Goal: Task Accomplishment & Management: Manage account settings

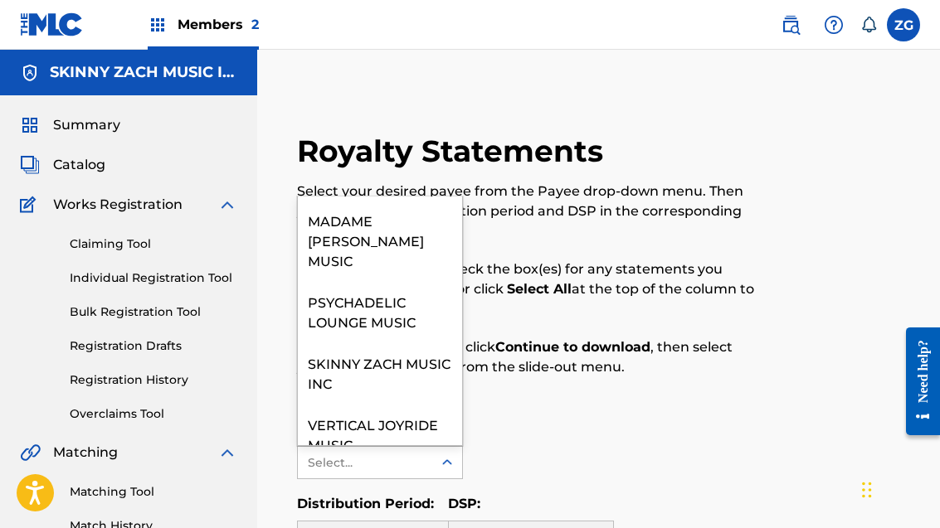
scroll to position [121, 0]
click at [400, 344] on div "SKINNY ZACH MUSIC INC" at bounding box center [380, 373] width 164 height 61
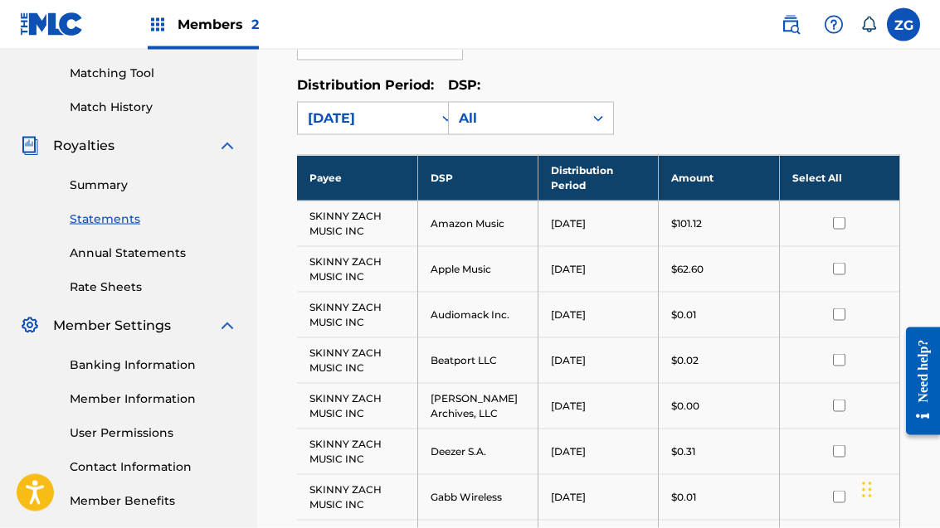
scroll to position [419, 0]
click at [179, 359] on link "Banking Information" at bounding box center [154, 365] width 168 height 17
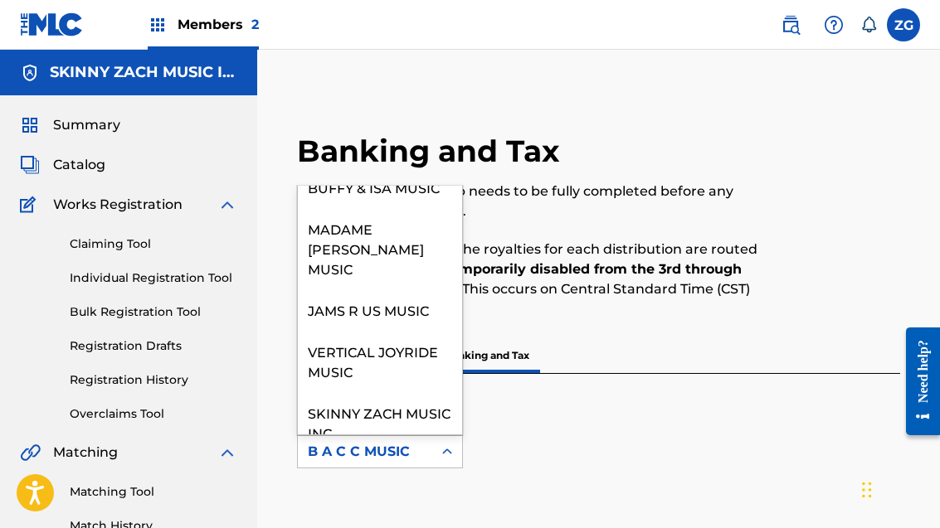
scroll to position [121, 0]
click at [382, 397] on div "SKINNY ZACH MUSIC INC" at bounding box center [380, 423] width 164 height 61
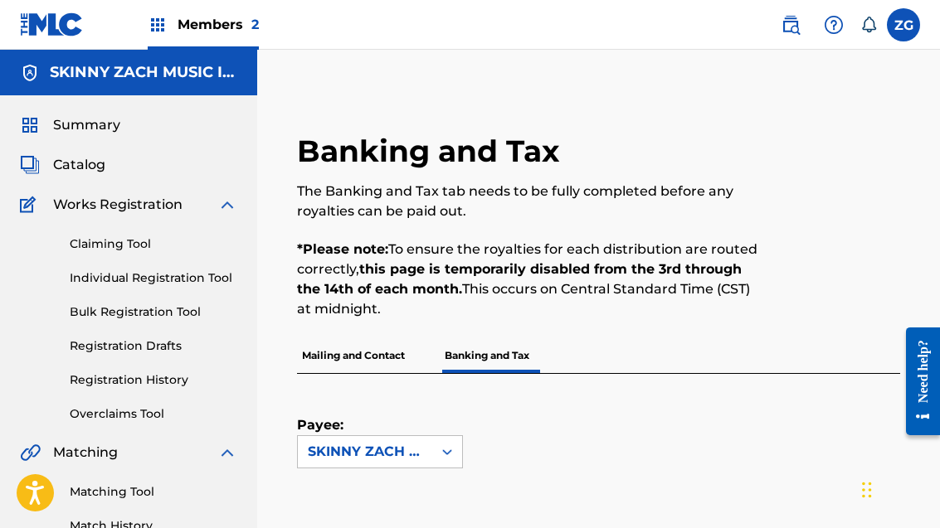
scroll to position [589, 0]
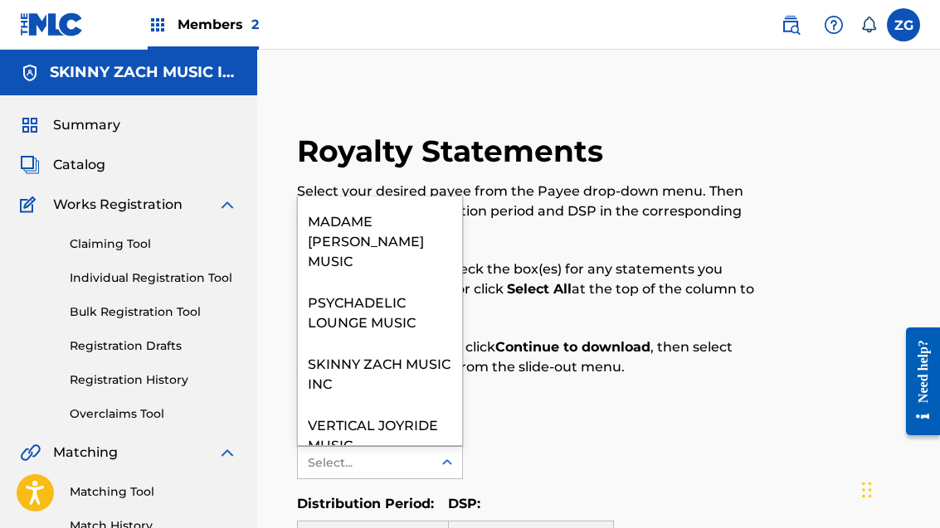
scroll to position [121, 0]
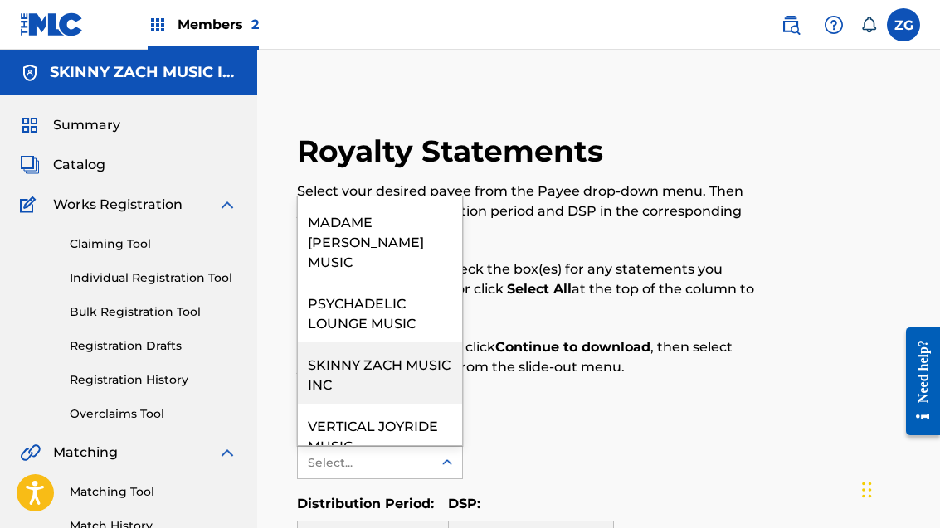
click at [368, 353] on div "SKINNY ZACH MUSIC INC" at bounding box center [380, 373] width 164 height 61
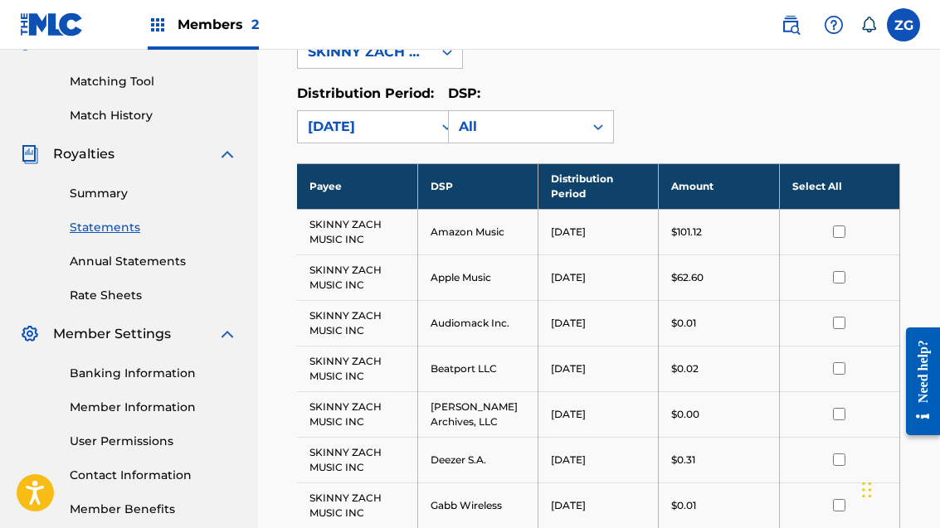
scroll to position [426, 0]
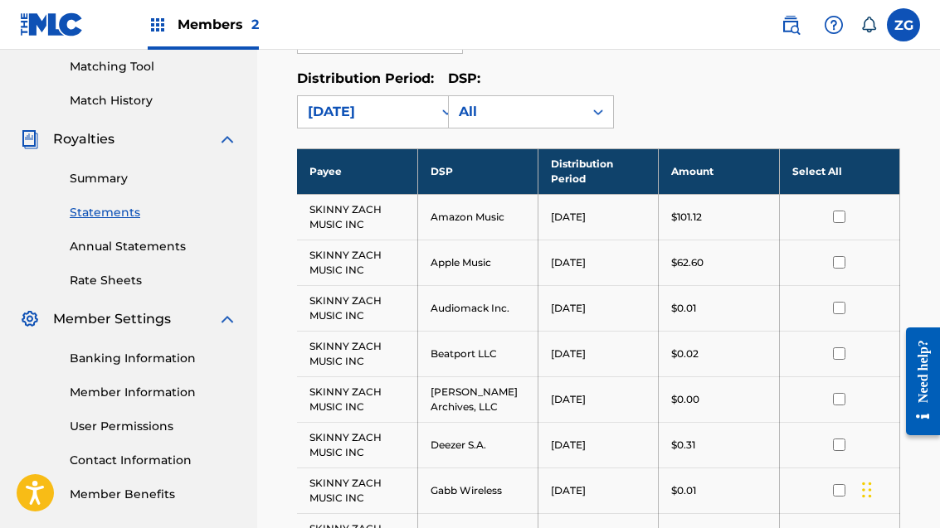
click at [192, 360] on link "Banking Information" at bounding box center [154, 358] width 168 height 17
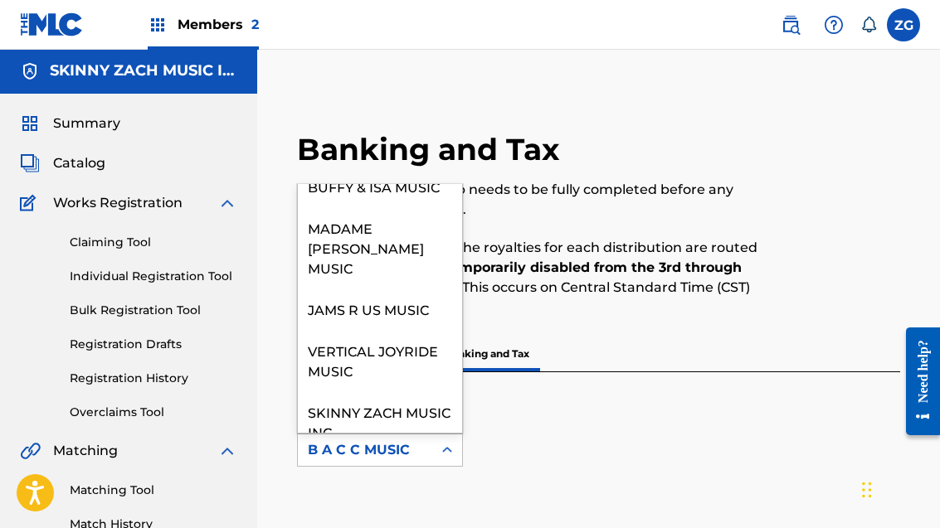
scroll to position [121, 0]
click at [391, 400] on div "SKINNY ZACH MUSIC INC" at bounding box center [380, 422] width 164 height 61
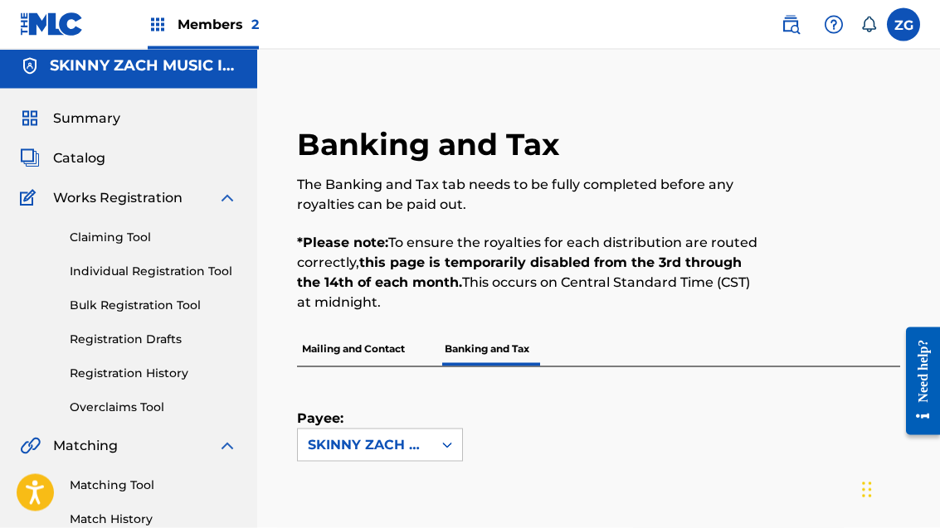
scroll to position [0, 0]
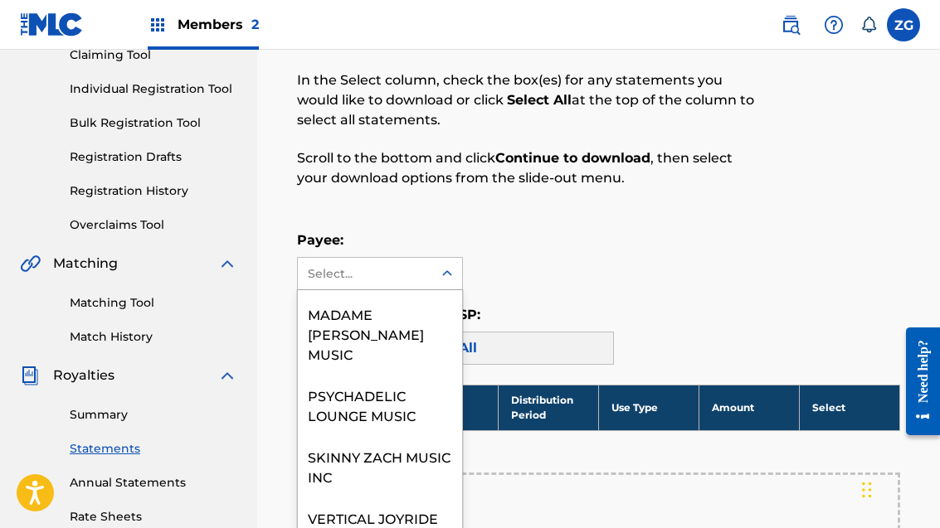
scroll to position [121, 0]
click at [380, 447] on div "SKINNY ZACH MUSIC INC" at bounding box center [380, 466] width 164 height 61
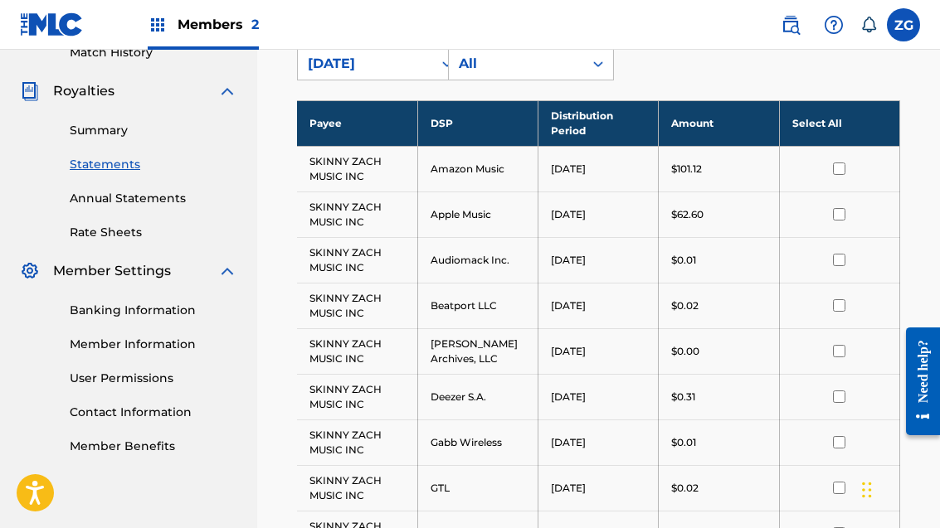
scroll to position [485, 0]
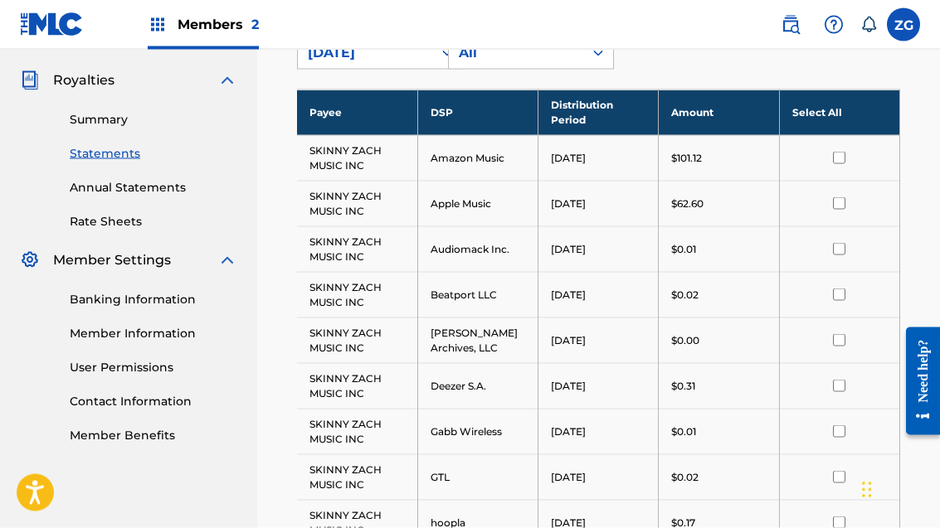
click at [173, 299] on link "Banking Information" at bounding box center [154, 299] width 168 height 17
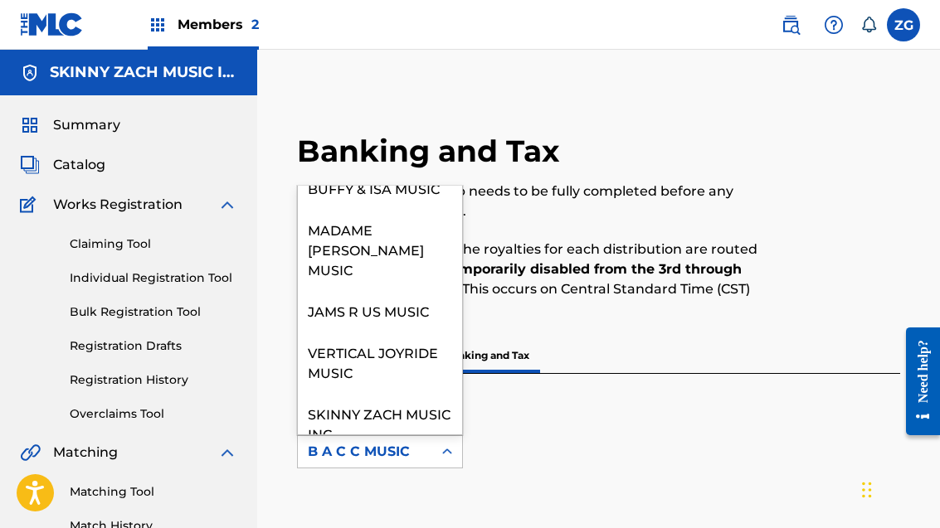
scroll to position [121, 0]
click at [400, 393] on div "SKINNY ZACH MUSIC INC" at bounding box center [380, 423] width 164 height 61
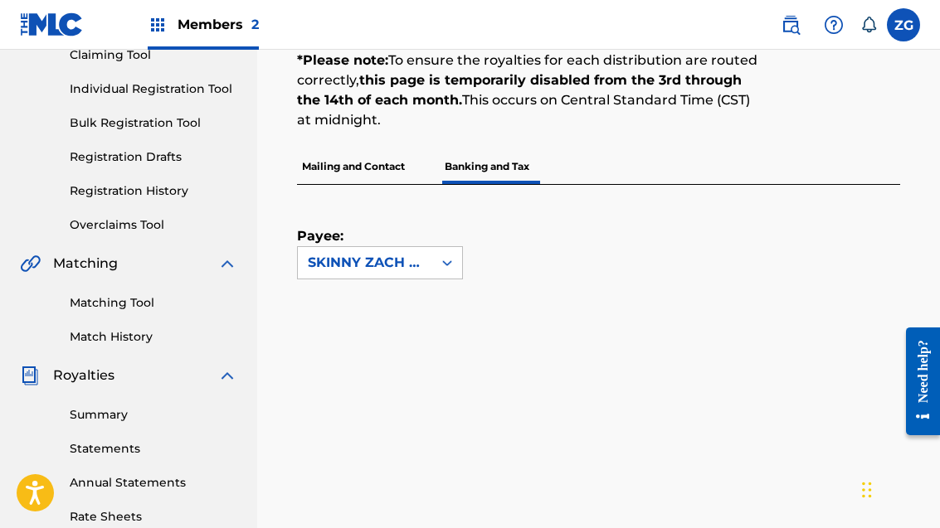
scroll to position [0, 0]
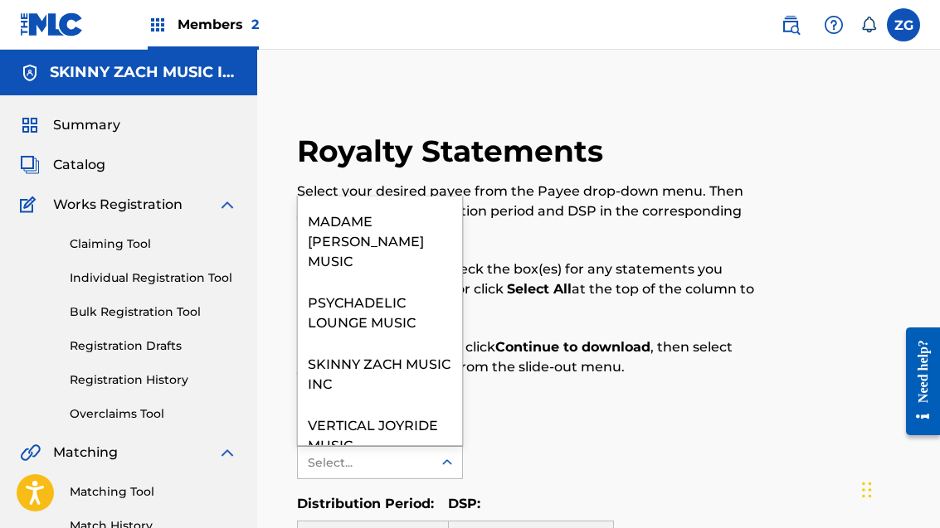
scroll to position [121, 0]
click at [411, 349] on div "SKINNY ZACH MUSIC INC" at bounding box center [380, 373] width 164 height 61
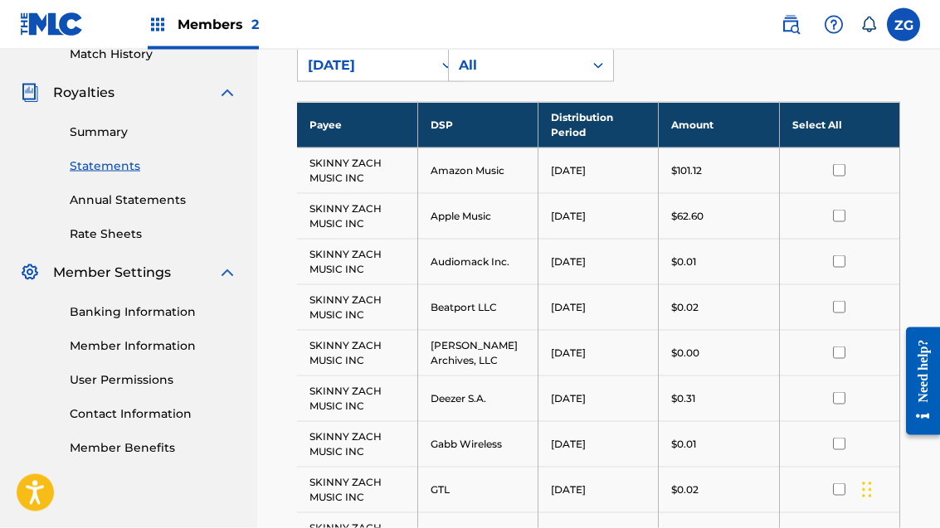
scroll to position [471, 0]
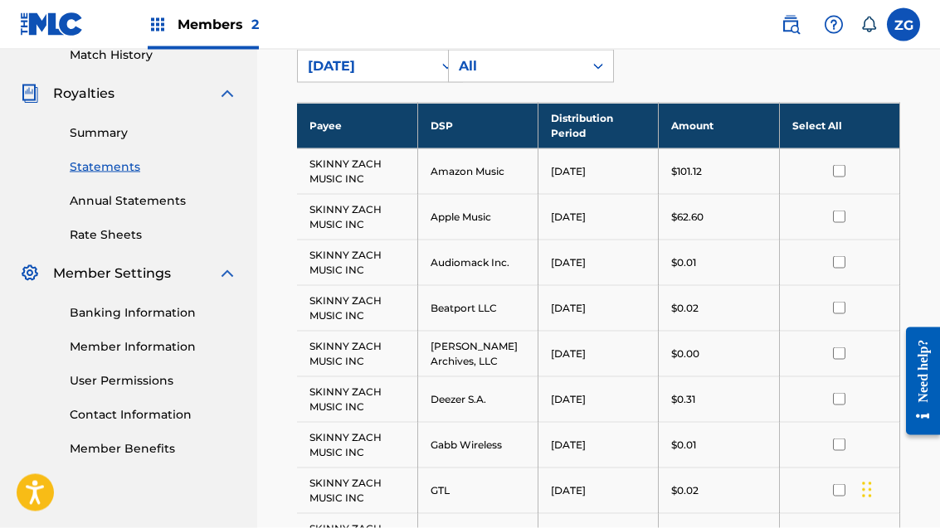
click at [175, 313] on link "Banking Information" at bounding box center [154, 312] width 168 height 17
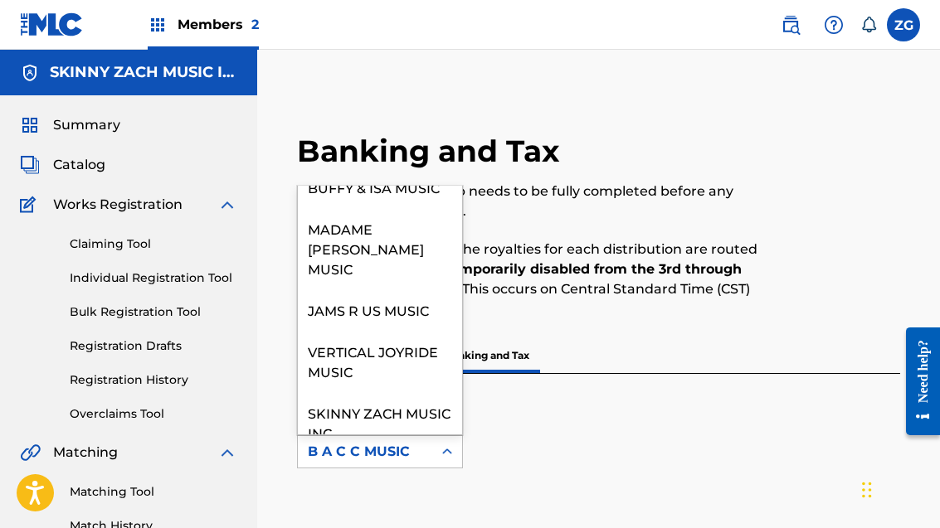
scroll to position [121, 0]
click at [402, 403] on div "SKINNY ZACH MUSIC INC" at bounding box center [380, 423] width 164 height 61
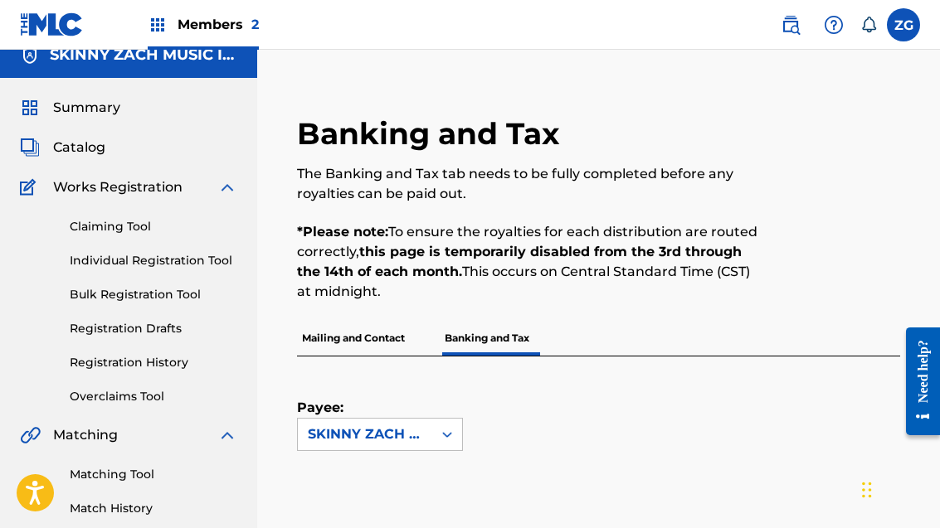
scroll to position [0, 0]
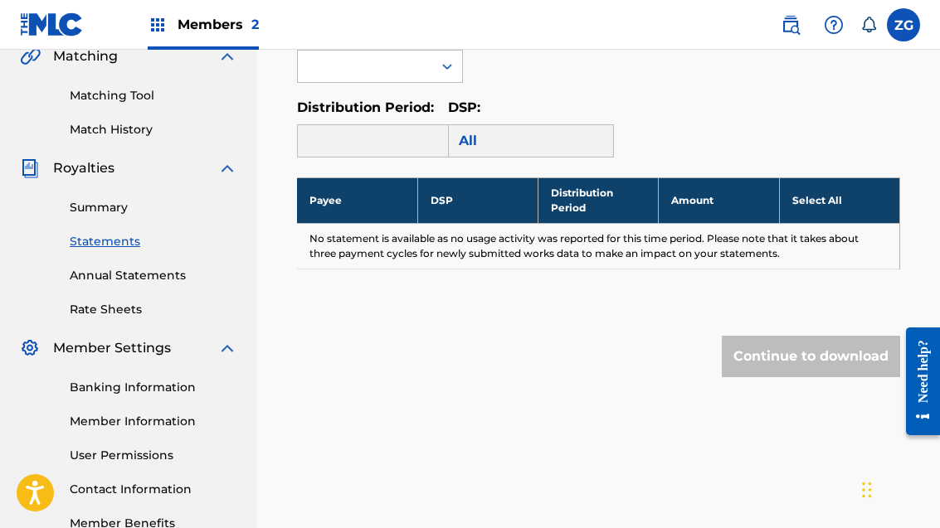
scroll to position [411, 0]
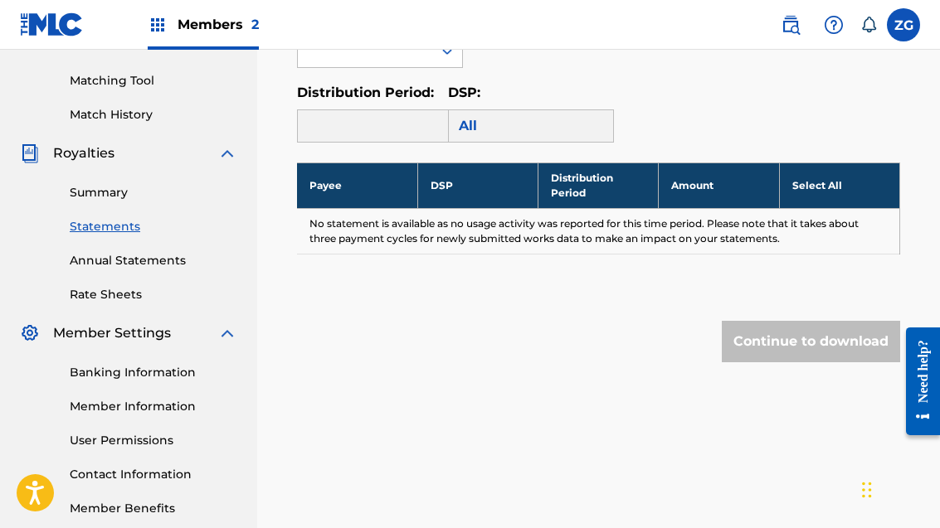
click at [173, 404] on link "Member Information" at bounding box center [154, 406] width 168 height 17
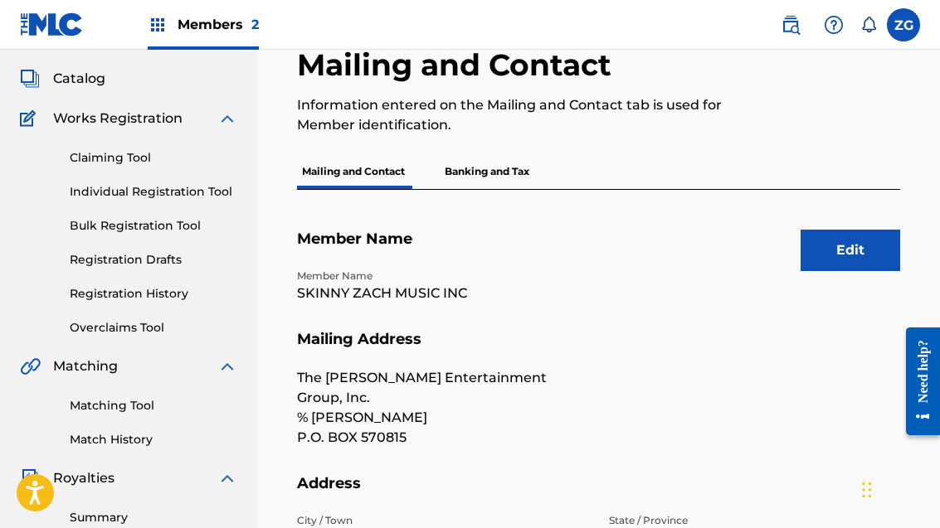
scroll to position [79, 0]
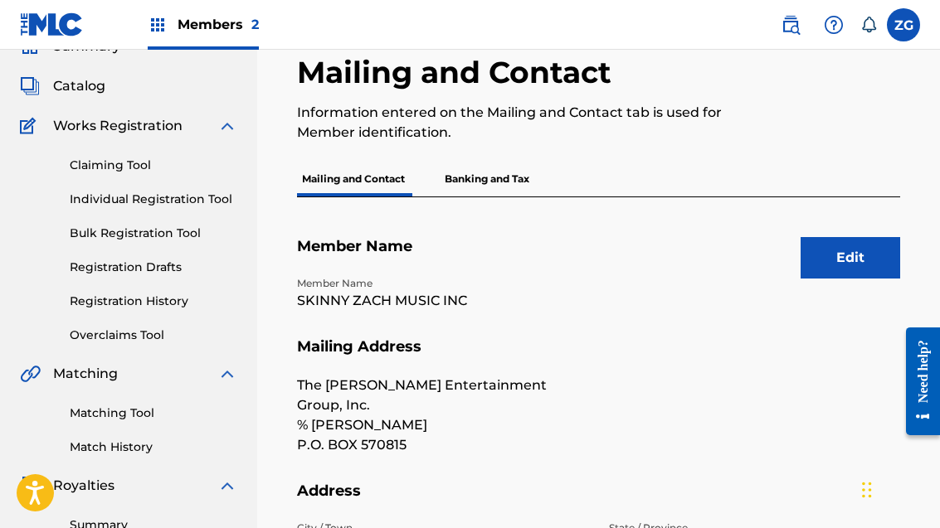
click at [502, 179] on p "Banking and Tax" at bounding box center [487, 179] width 95 height 35
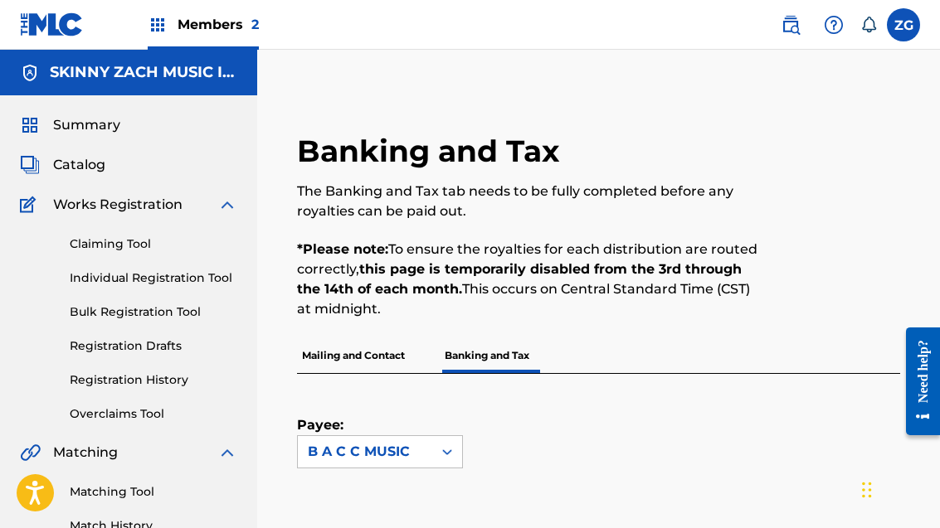
click at [427, 456] on div "B A C C MUSIC" at bounding box center [365, 452] width 134 height 32
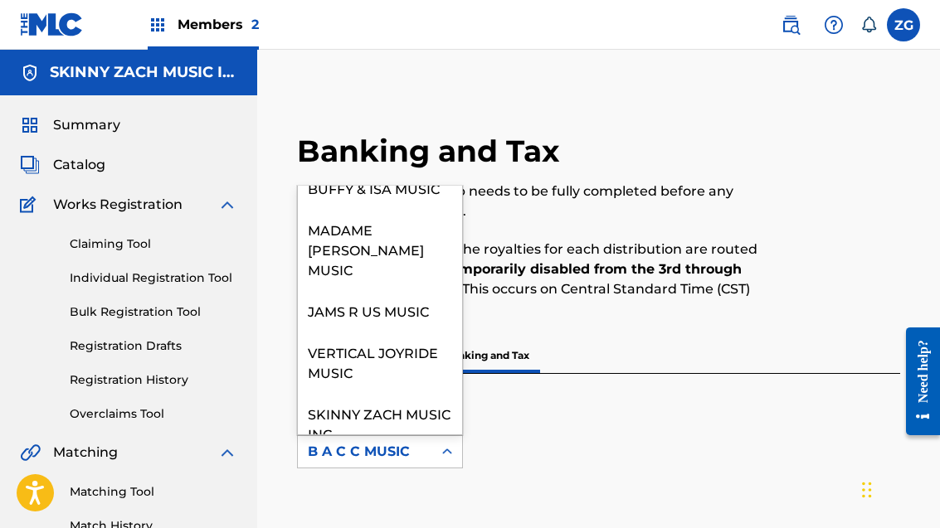
scroll to position [121, 0]
click at [387, 397] on div "SKINNY ZACH MUSIC INC" at bounding box center [380, 423] width 164 height 61
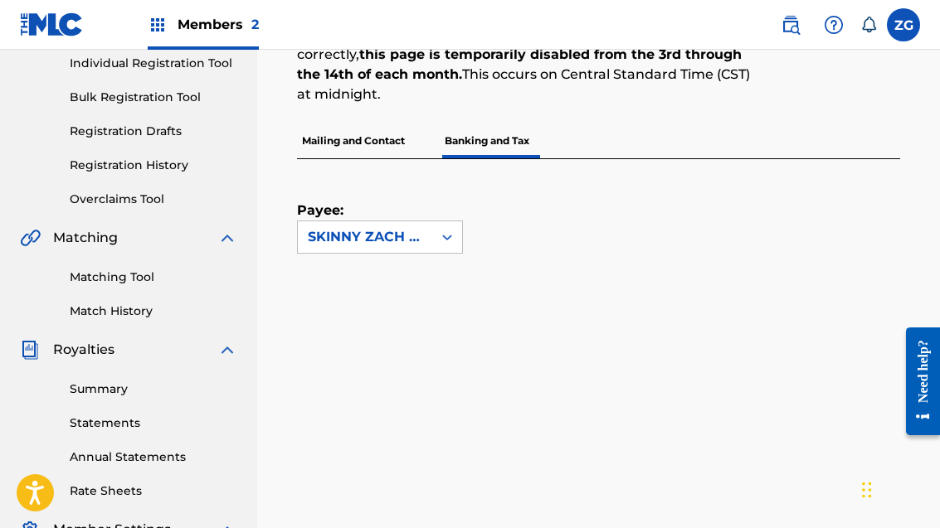
scroll to position [199, 0]
